Goal: Information Seeking & Learning: Find specific fact

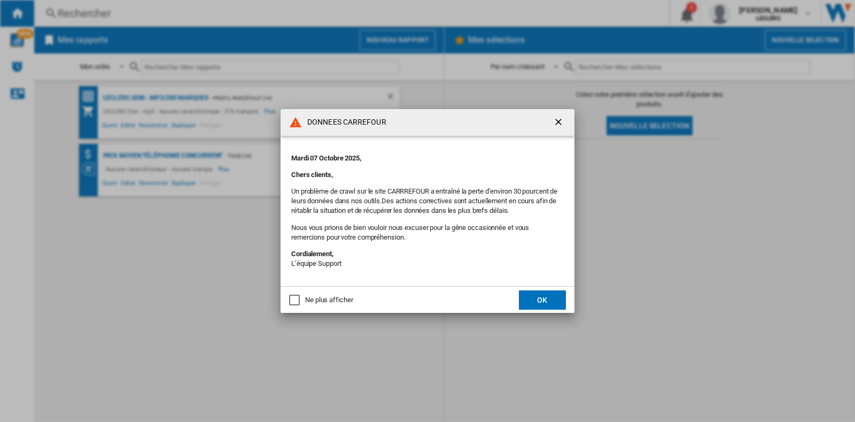
click at [535, 300] on button "OK" at bounding box center [542, 299] width 47 height 19
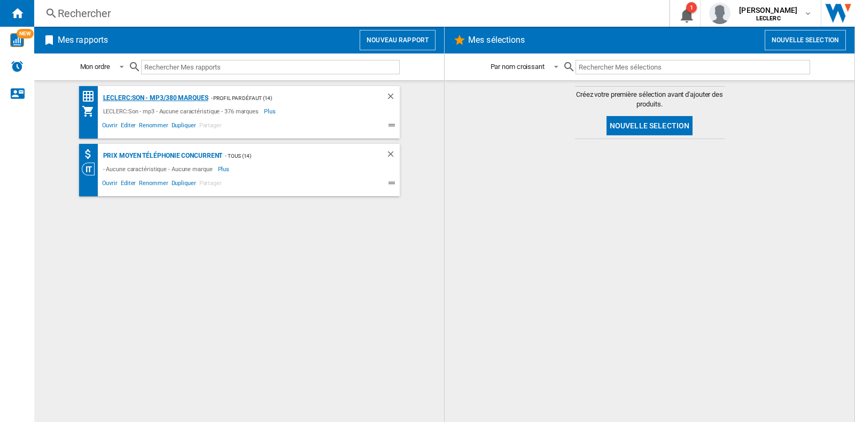
click at [187, 101] on div "LECLERC:Son - mp3/380 marques" at bounding box center [155, 97] width 108 height 13
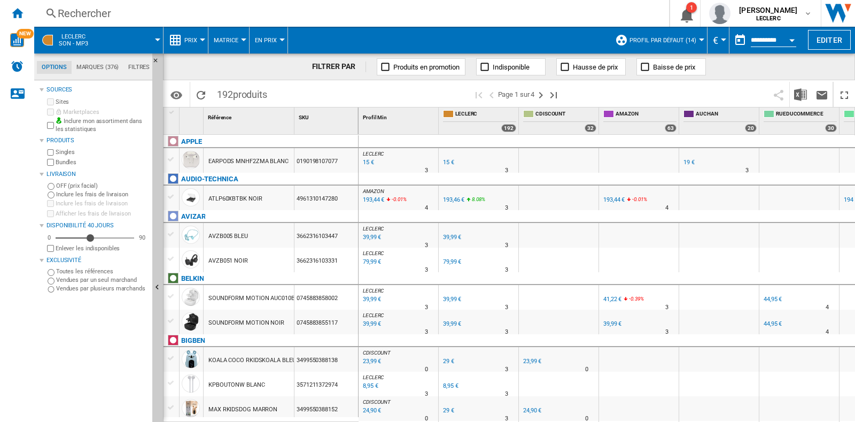
click at [102, 19] on div "Rechercher" at bounding box center [350, 13] width 584 height 15
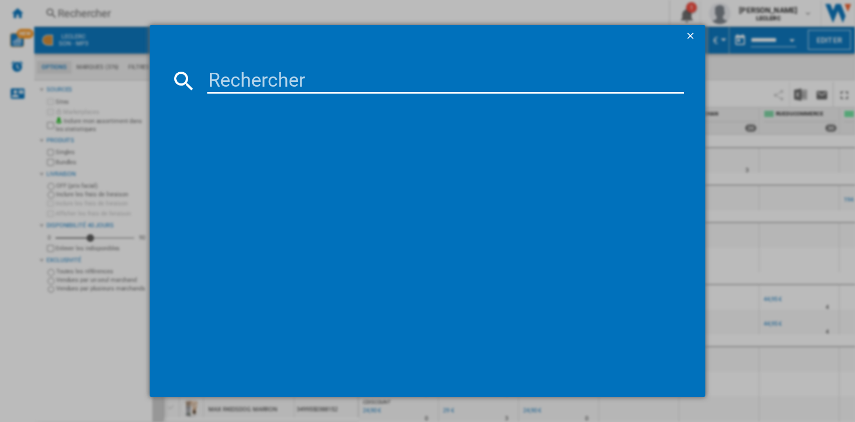
click at [237, 79] on input at bounding box center [445, 81] width 477 height 26
paste input "8720568106021"
type input "8720568106021"
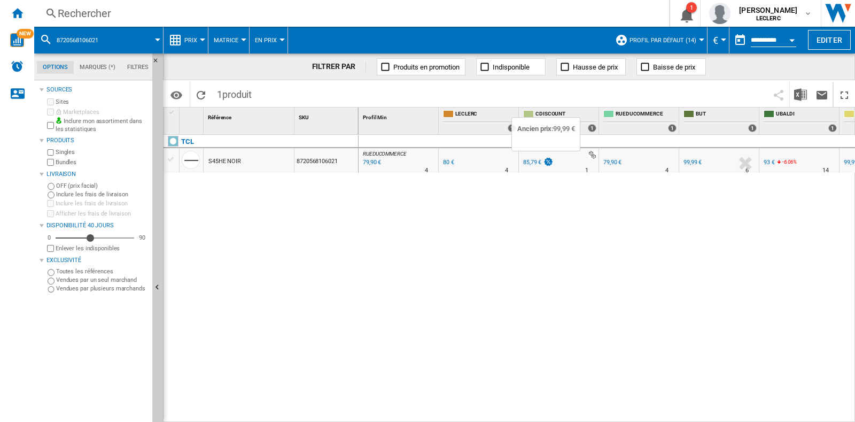
click at [545, 161] on img at bounding box center [548, 161] width 11 height 9
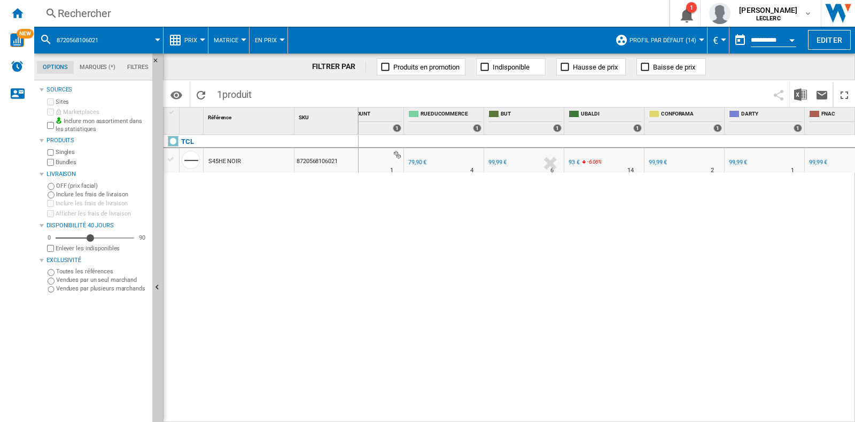
click at [422, 164] on div "79,90 €" at bounding box center [417, 162] width 18 height 7
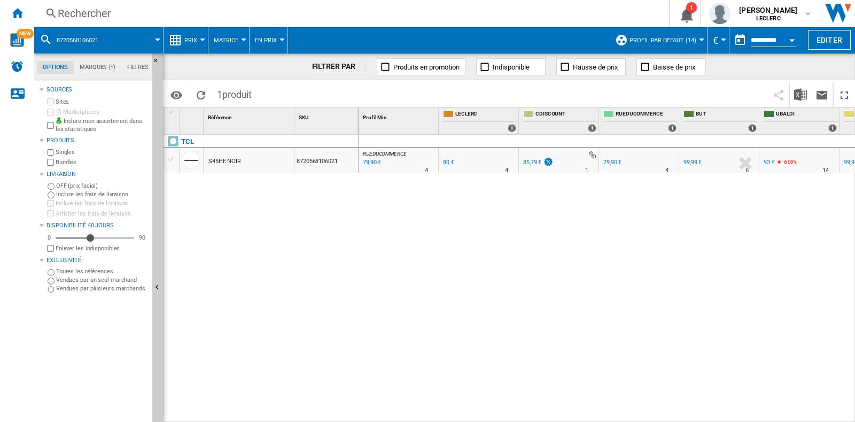
click at [126, 3] on div "Rechercher Rechercher 0 1 [PERSON_NAME] [PERSON_NAME] [PERSON_NAME] Mes paramèt…" at bounding box center [444, 13] width 821 height 27
click at [125, 13] on div "Rechercher" at bounding box center [350, 13] width 584 height 15
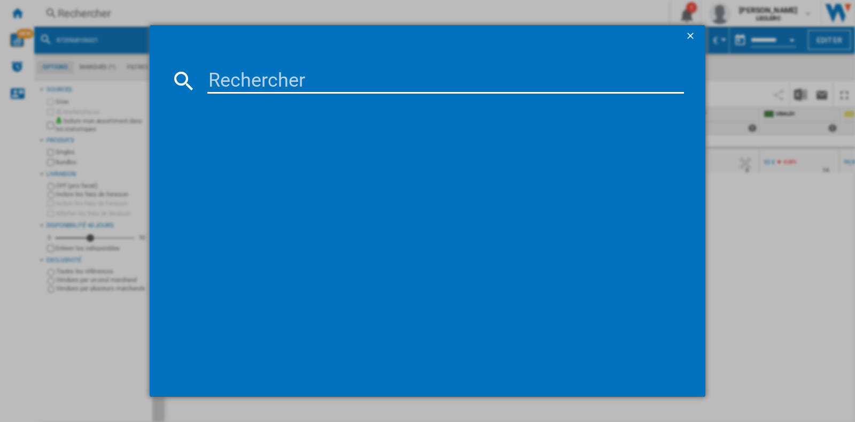
type input "8720568106038"
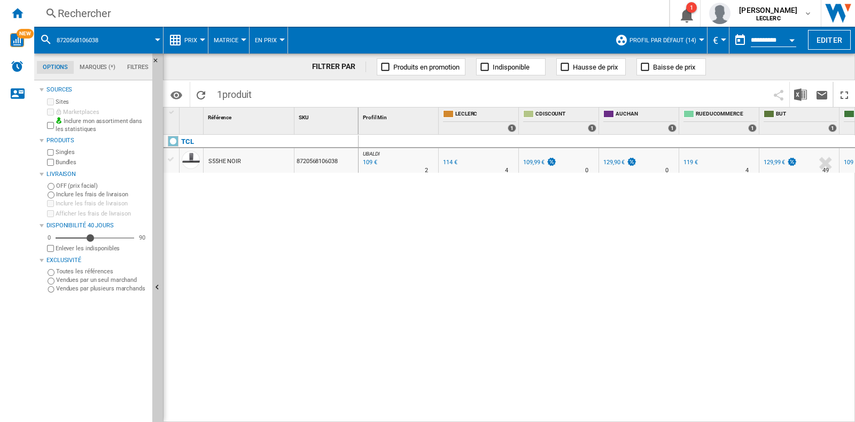
scroll to position [0, 305]
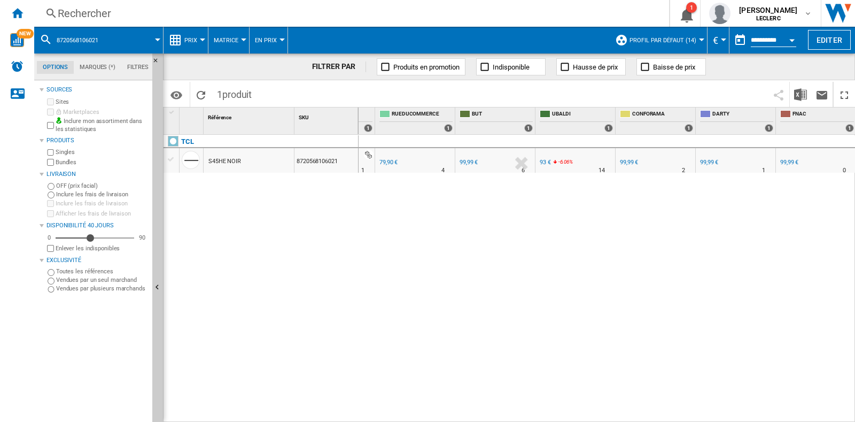
click at [197, 15] on div "Rechercher" at bounding box center [350, 13] width 584 height 15
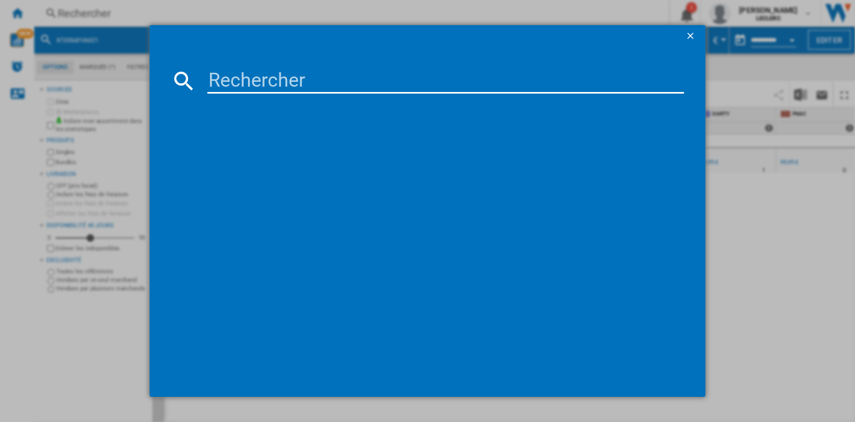
type input "8720568106038"
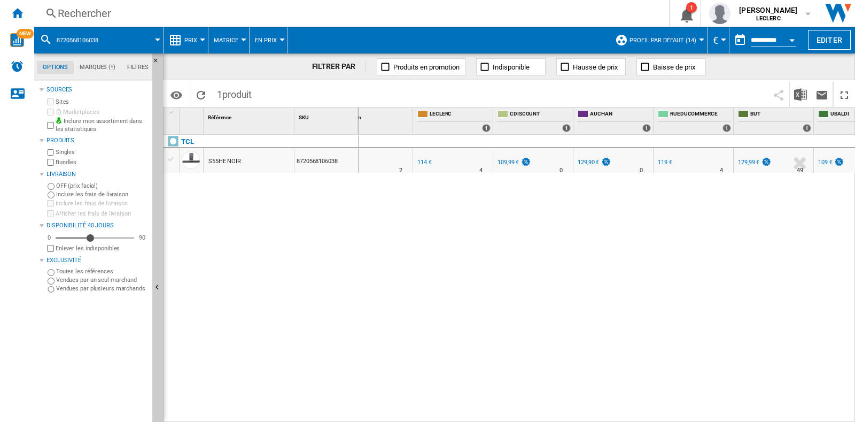
scroll to position [0, 60]
